Goal: Information Seeking & Learning: Learn about a topic

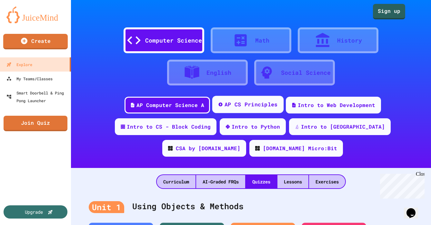
click at [224, 104] on div "AP CS Principles" at bounding box center [250, 105] width 53 height 8
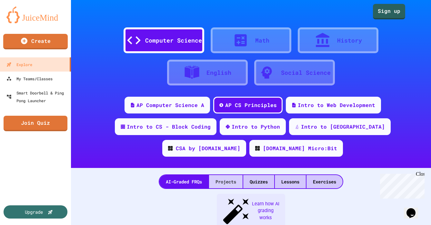
click at [218, 175] on div "Projects" at bounding box center [226, 181] width 34 height 13
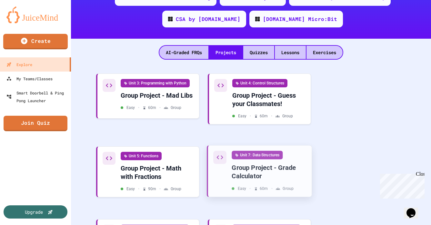
scroll to position [139, 0]
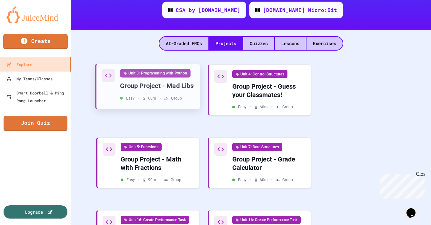
click at [159, 69] on div "Unit 3: Programming with Python" at bounding box center [155, 73] width 70 height 9
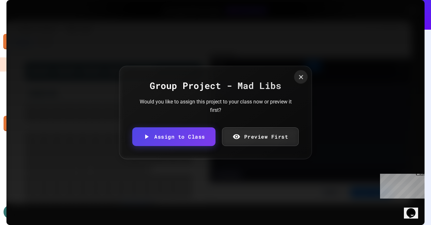
click at [299, 78] on icon at bounding box center [301, 77] width 4 height 4
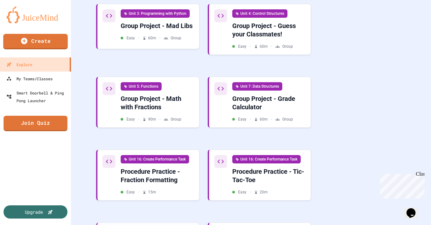
scroll to position [191, 0]
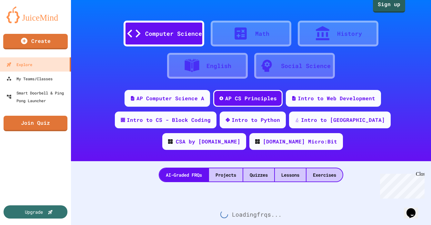
scroll to position [211, 0]
